Goal: Information Seeking & Learning: Learn about a topic

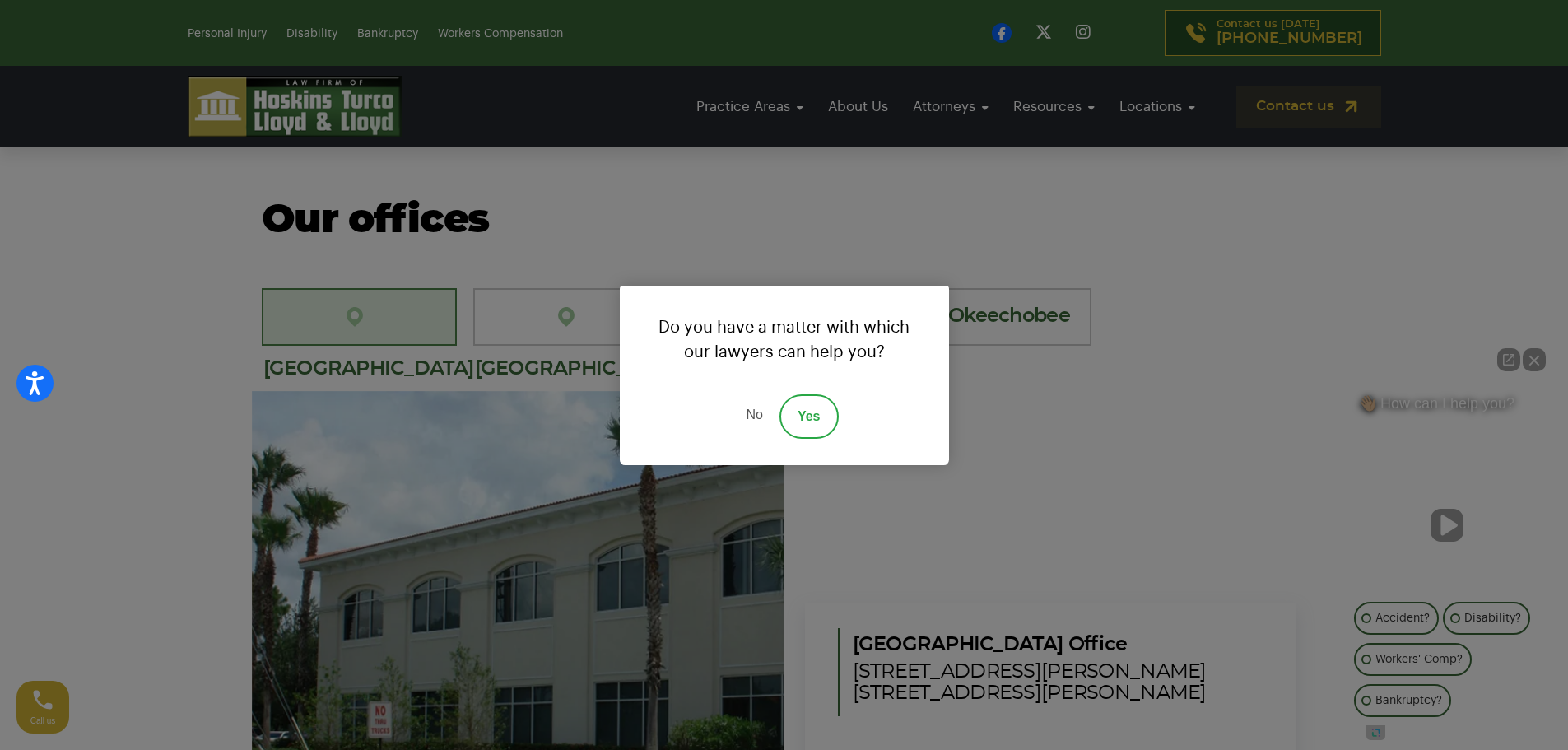
scroll to position [4769, 0]
click at [751, 409] on link "No" at bounding box center [754, 416] width 49 height 44
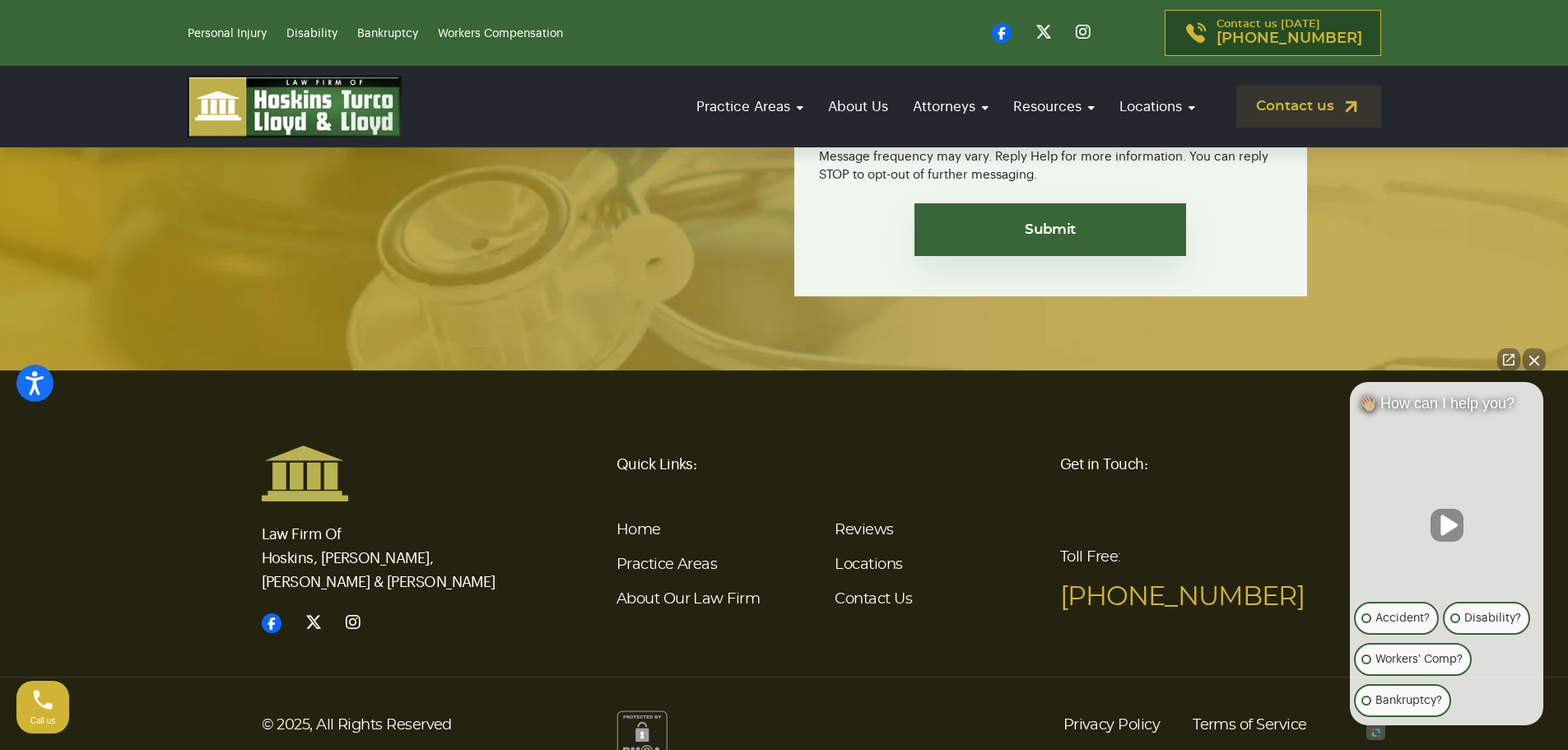
scroll to position [6074, 0]
click at [879, 524] on link "Reviews" at bounding box center [863, 531] width 58 height 15
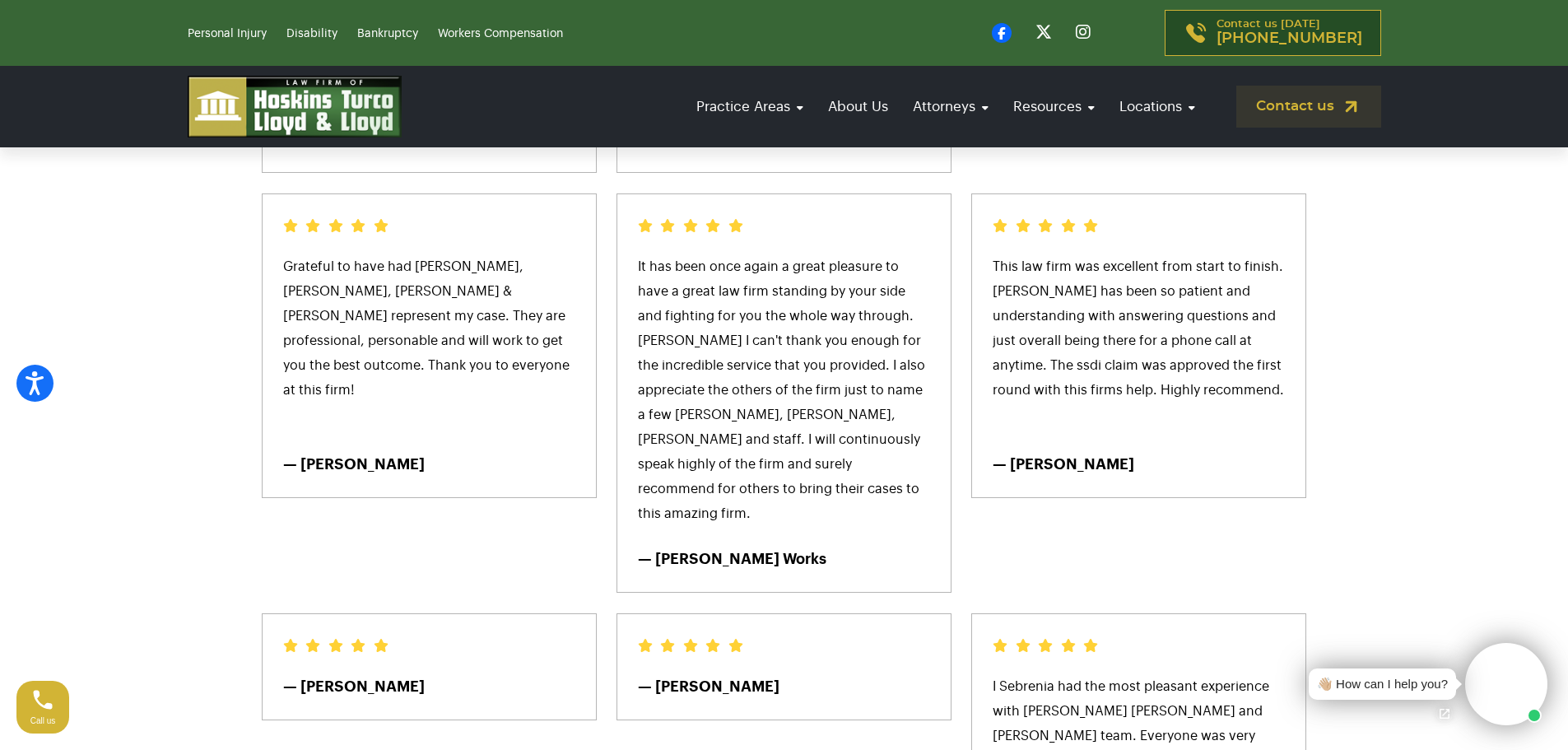
scroll to position [10108, 0]
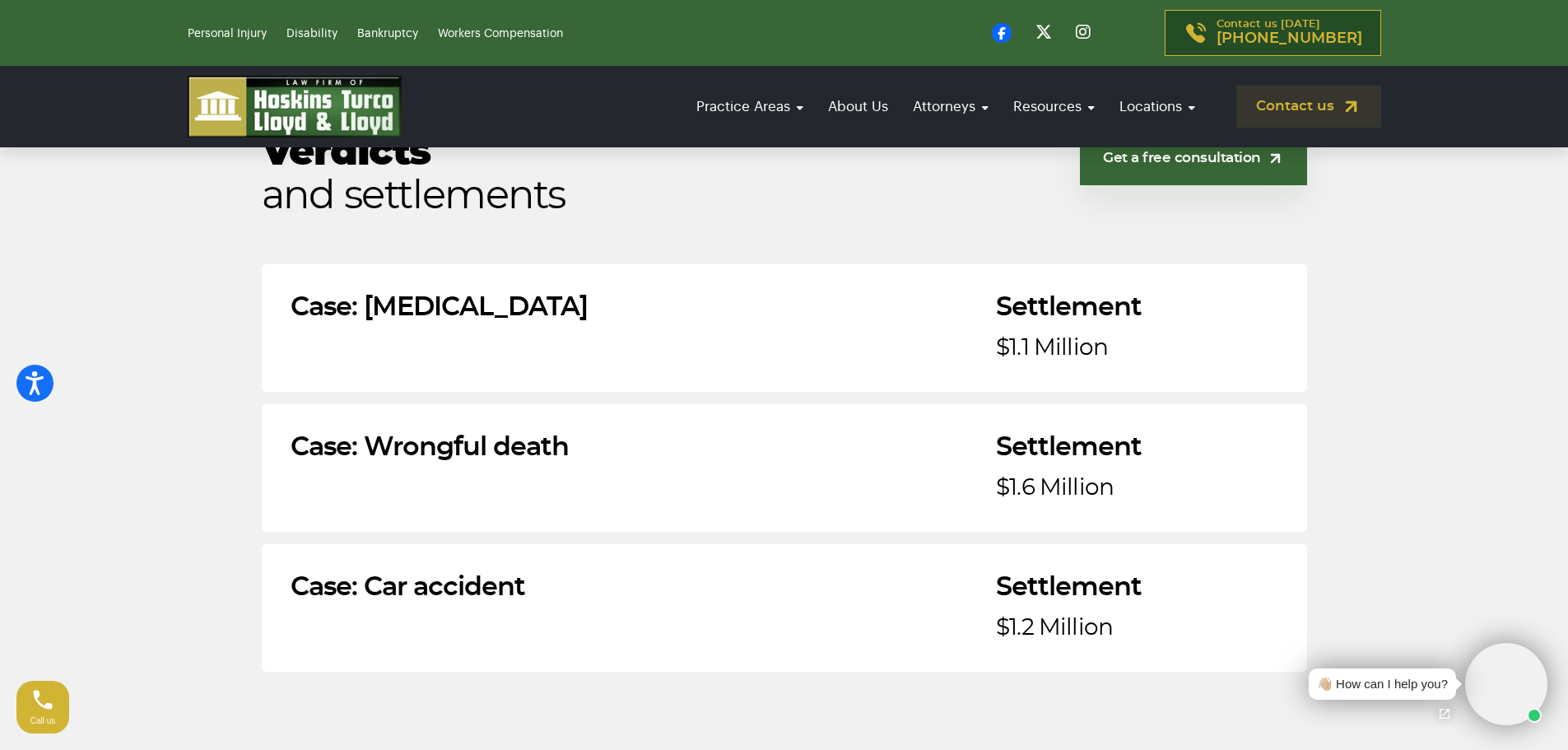
scroll to position [3567, 0]
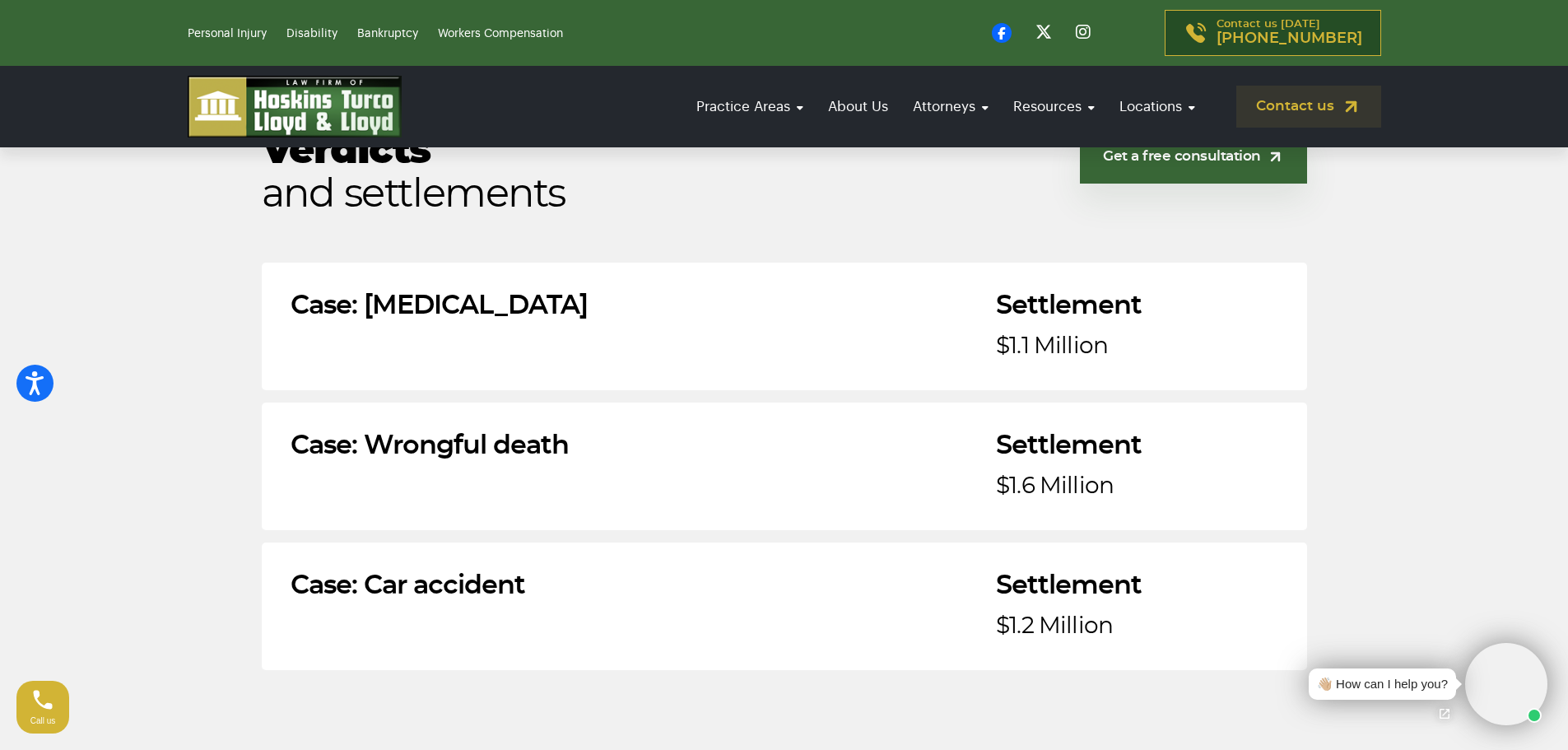
click at [406, 293] on h4 "Case: [MEDICAL_DATA]" at bounding box center [439, 306] width 298 height 25
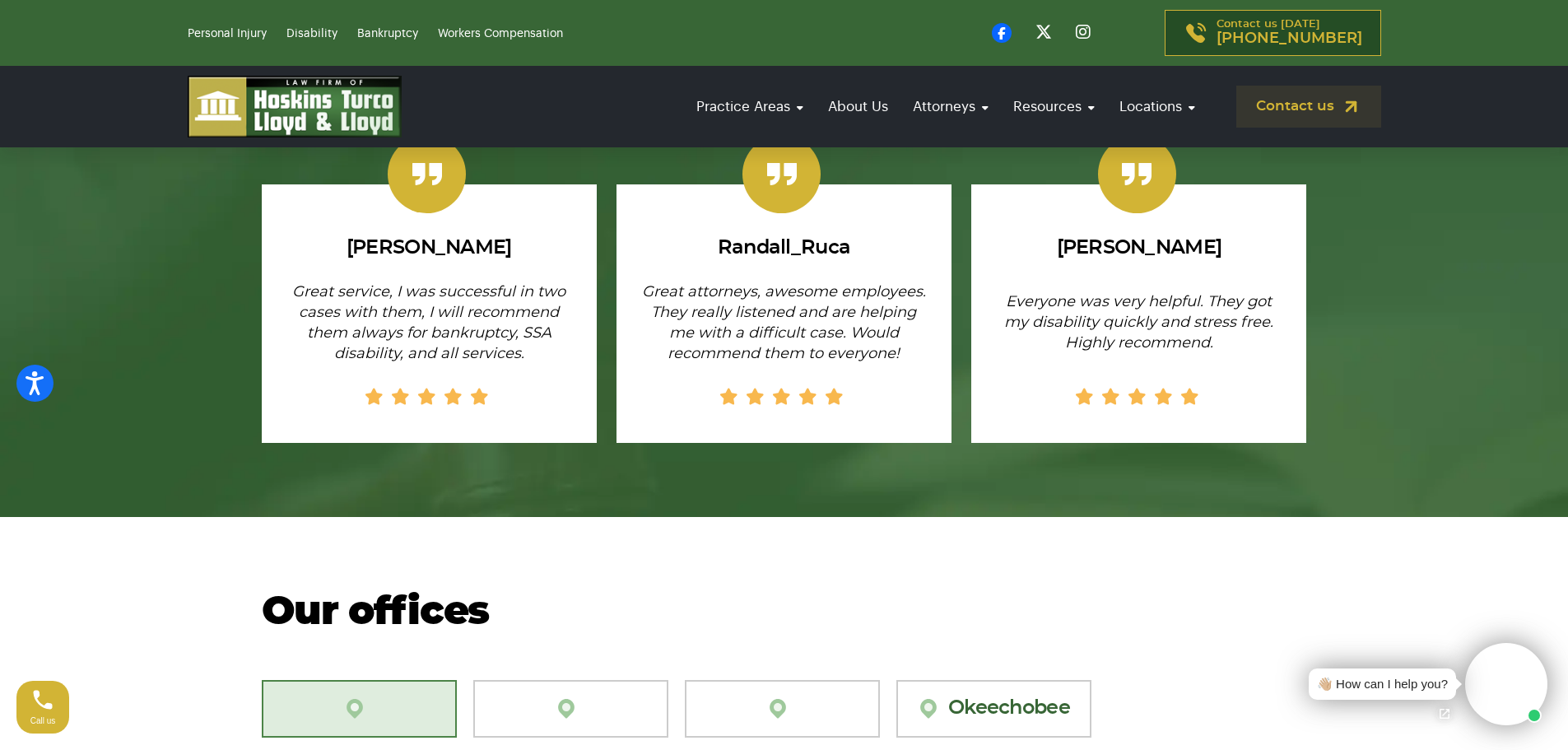
scroll to position [4375, 0]
